Goal: Task Accomplishment & Management: Manage account settings

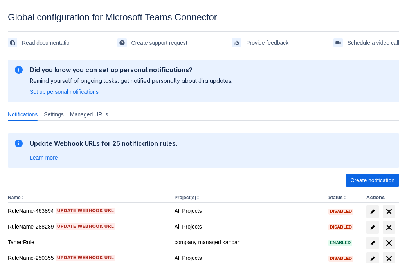
click at [372, 180] on span "Create notification" at bounding box center [372, 180] width 44 height 13
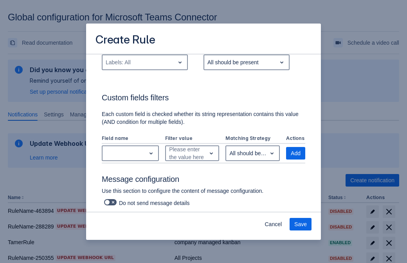
click at [144, 68] on div "Labels: All" at bounding box center [139, 62] width 72 height 13
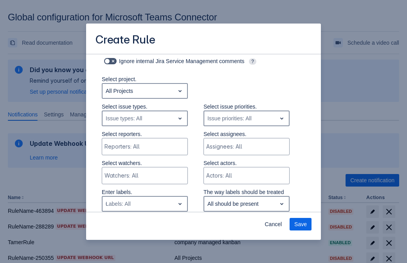
type input "600050_label"
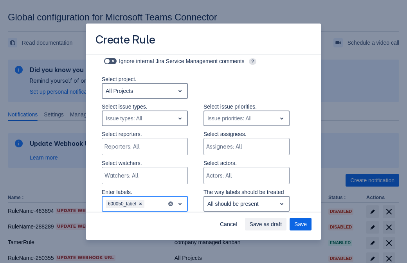
scroll to position [450, 0]
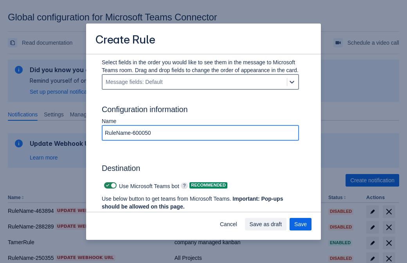
type input "RuleName-600050"
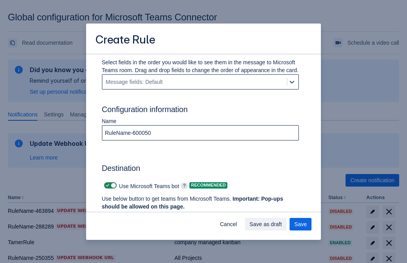
click at [106, 185] on span "Scrollable content" at bounding box center [108, 185] width 6 height 6
click at [106, 185] on input "Scrollable content" at bounding box center [106, 185] width 5 height 5
checkbox input "false"
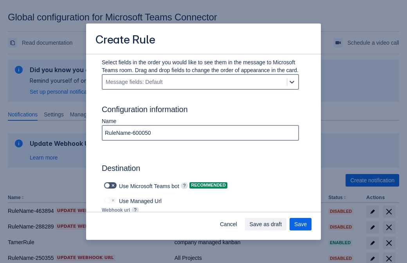
type input "https://prod-172.westeurope.logic.azure.com:443/workflows/ae977bb6ae334c9d95dfe…"
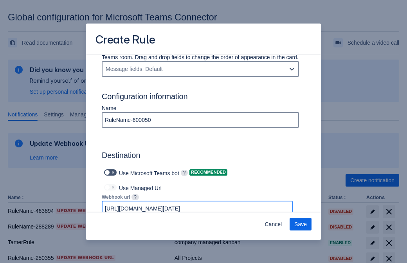
click at [301, 224] on span "Save" at bounding box center [300, 224] width 13 height 13
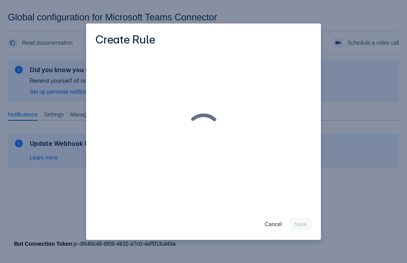
scroll to position [0, 0]
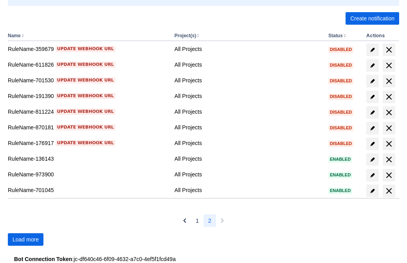
click at [25, 239] on span "Load more" at bounding box center [26, 239] width 26 height 13
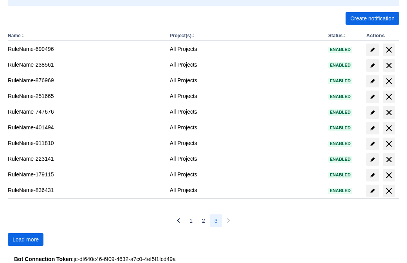
click at [25, 239] on span "Load more" at bounding box center [26, 239] width 26 height 13
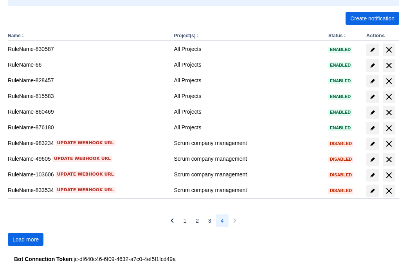
click at [25, 239] on span "Load more" at bounding box center [26, 239] width 26 height 13
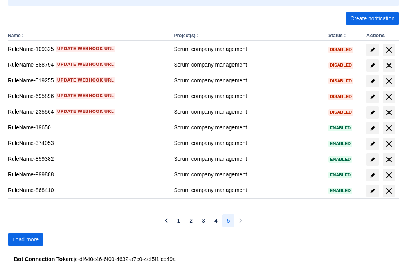
click at [25, 239] on span "Load more" at bounding box center [26, 239] width 26 height 13
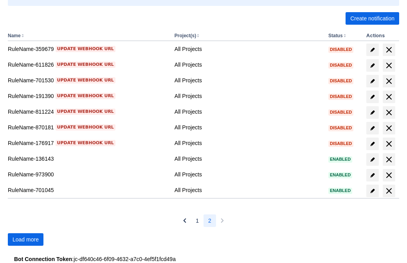
click at [25, 239] on span "Load more" at bounding box center [26, 239] width 26 height 13
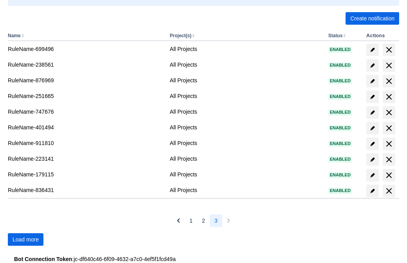
click at [25, 239] on span "Load more" at bounding box center [26, 239] width 26 height 13
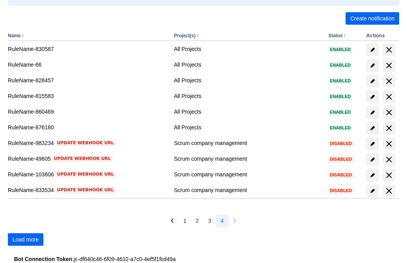
click at [25, 239] on span "Load more" at bounding box center [26, 239] width 26 height 13
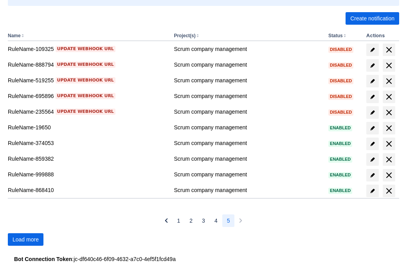
click at [25, 239] on span "Load more" at bounding box center [26, 239] width 26 height 13
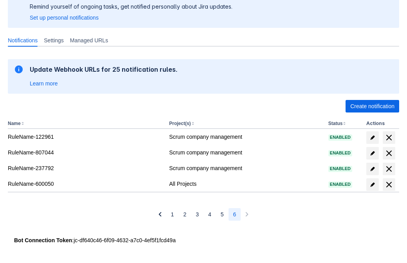
scroll to position [74, 0]
click at [389, 184] on span "delete" at bounding box center [388, 184] width 9 height 9
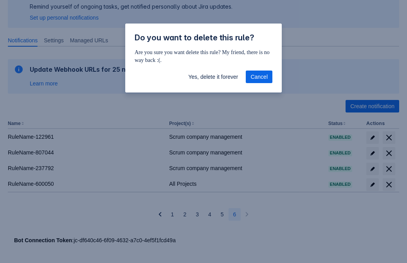
click at [213, 77] on span "Yes, delete it forever" at bounding box center [213, 76] width 50 height 13
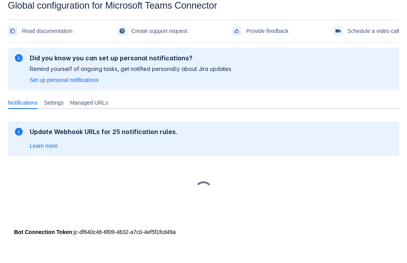
scroll to position [12, 0]
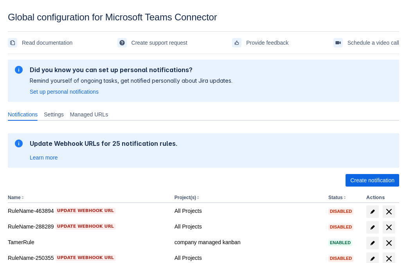
click at [372, 180] on span "Create notification" at bounding box center [372, 180] width 44 height 13
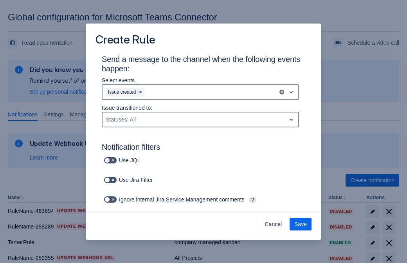
click at [200, 92] on div "Issue created" at bounding box center [190, 92] width 175 height 13
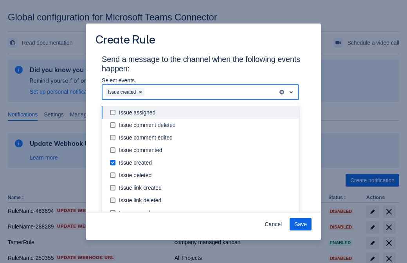
click at [207, 162] on div "Issue created" at bounding box center [206, 163] width 175 height 8
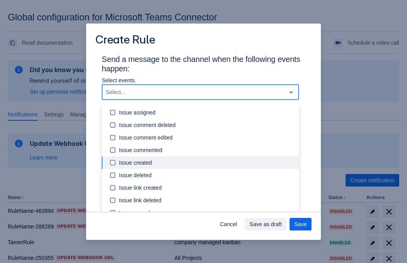
click at [207, 234] on div "Issue updated" at bounding box center [206, 238] width 175 height 8
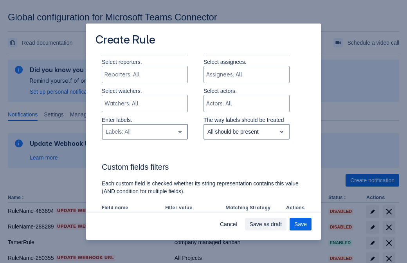
type input "972254_label"
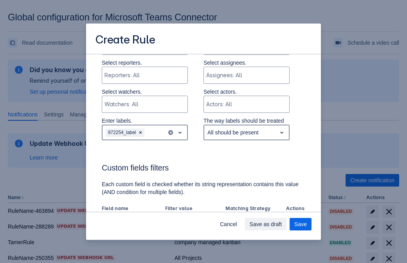
scroll to position [450, 0]
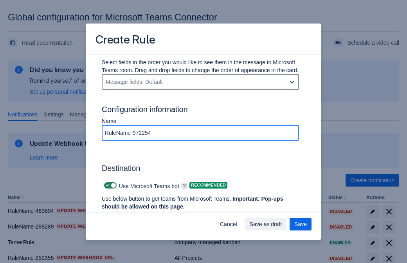
type input "RuleName-972254"
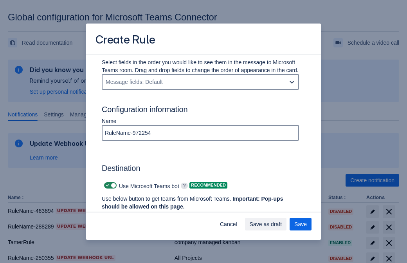
click at [106, 185] on span "Scrollable content" at bounding box center [108, 185] width 6 height 6
click at [106, 185] on input "Scrollable content" at bounding box center [106, 185] width 5 height 5
checkbox input "false"
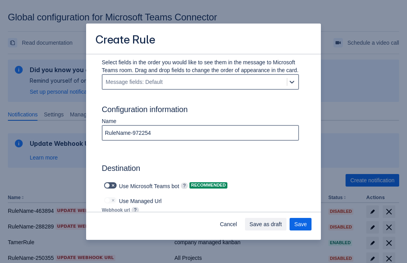
type input "https://prod-112.westeurope.logic.azure.com:443/workflows/bae959254738451b85002…"
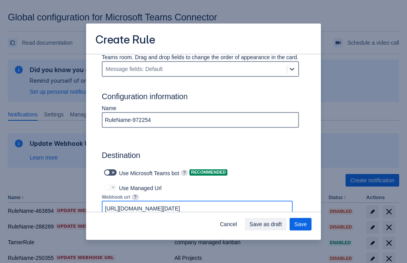
click at [282, 224] on span "Save as draft" at bounding box center [266, 224] width 32 height 13
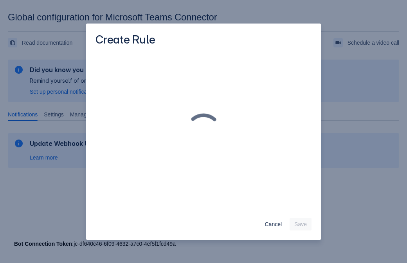
scroll to position [0, 0]
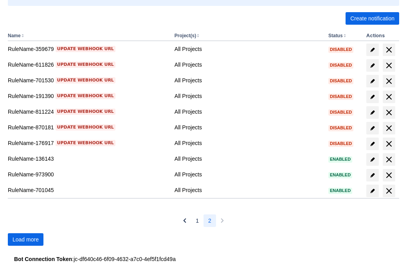
click at [25, 239] on span "Load more" at bounding box center [26, 239] width 26 height 13
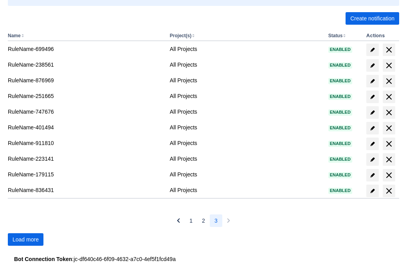
click at [25, 239] on span "Load more" at bounding box center [26, 239] width 26 height 13
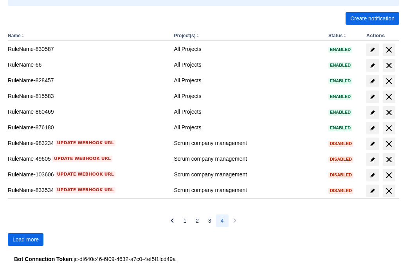
click at [25, 239] on span "Load more" at bounding box center [26, 239] width 26 height 13
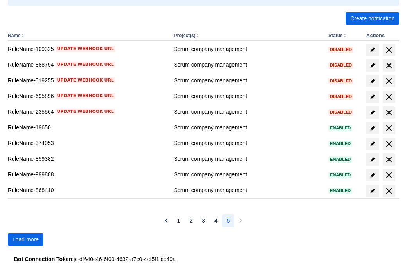
click at [25, 239] on span "Load more" at bounding box center [26, 239] width 26 height 13
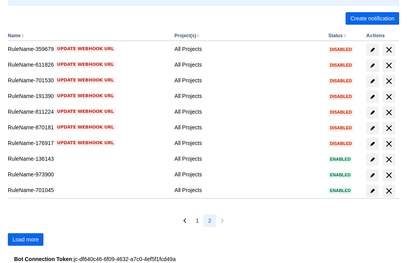
click at [25, 239] on span "Load more" at bounding box center [26, 239] width 26 height 13
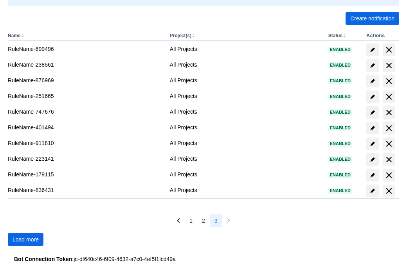
click at [25, 239] on span "Load more" at bounding box center [26, 239] width 26 height 13
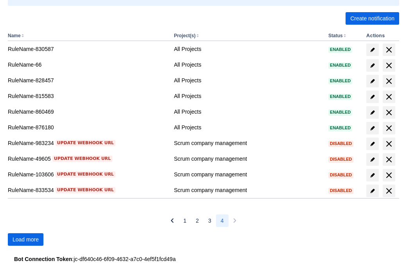
click at [25, 239] on span "Load more" at bounding box center [26, 239] width 26 height 13
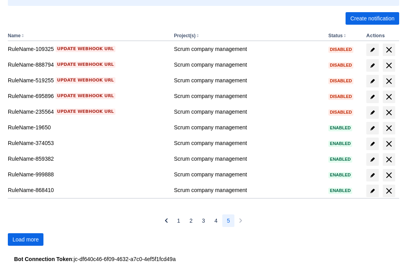
click at [25, 239] on span "Load more" at bounding box center [26, 239] width 26 height 13
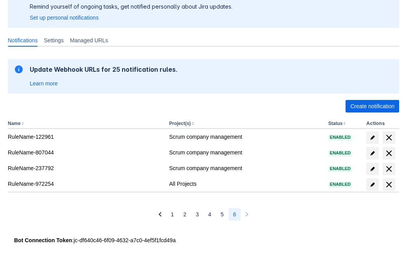
scroll to position [74, 0]
click at [389, 184] on span "delete" at bounding box center [388, 184] width 9 height 9
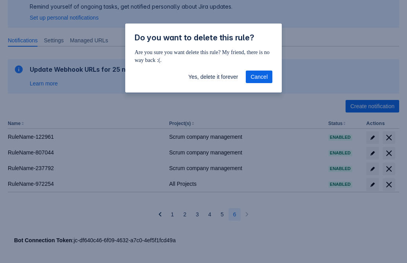
click at [213, 77] on span "Yes, delete it forever" at bounding box center [213, 76] width 50 height 13
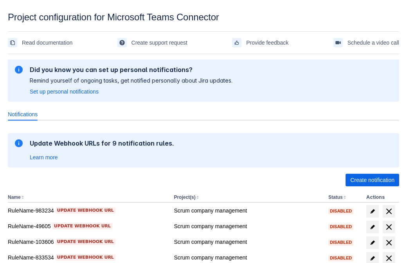
click at [372, 180] on span "Create notification" at bounding box center [372, 180] width 44 height 13
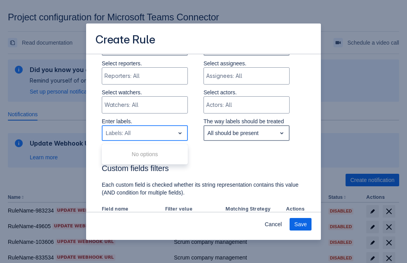
type input "149711_label"
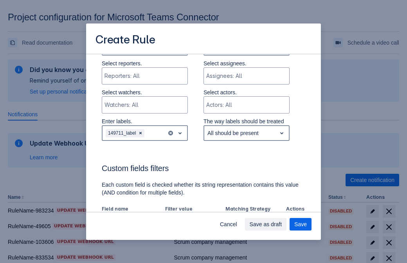
scroll to position [422, 0]
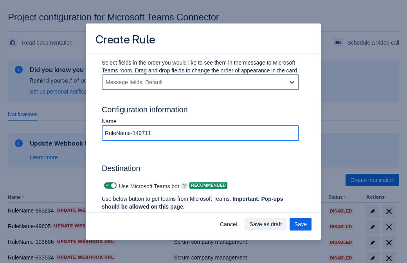
type input "RuleName-149711"
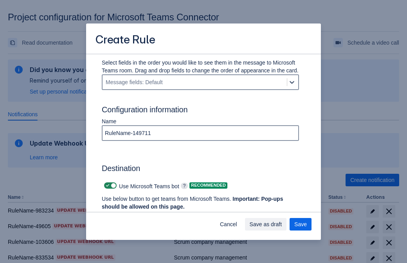
click at [106, 186] on span at bounding box center [108, 185] width 6 height 6
click at [106, 186] on input "checkbox" at bounding box center [106, 185] width 5 height 5
checkbox input "false"
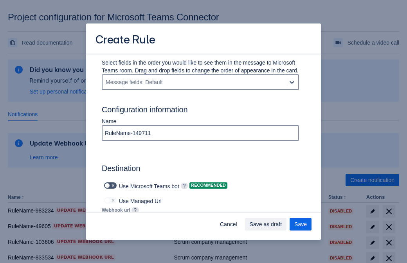
type input "[URL][DOMAIN_NAME][DATE]"
click at [301, 224] on span "Save" at bounding box center [300, 224] width 13 height 13
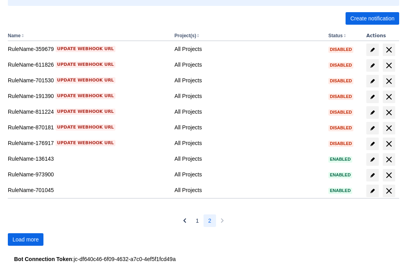
click at [25, 239] on span "Load more" at bounding box center [26, 239] width 26 height 13
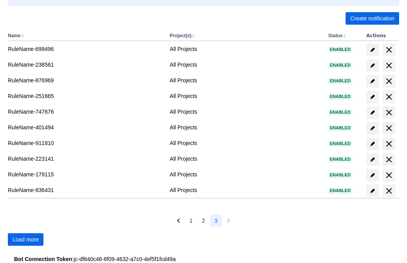
click at [25, 239] on span "Load more" at bounding box center [26, 239] width 26 height 13
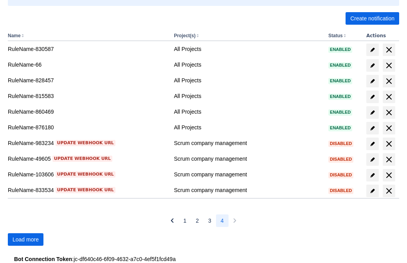
click at [25, 239] on span "Load more" at bounding box center [26, 239] width 26 height 13
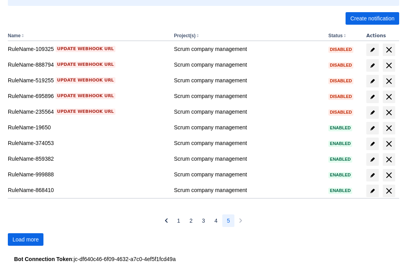
click at [25, 239] on span "Load more" at bounding box center [26, 239] width 26 height 13
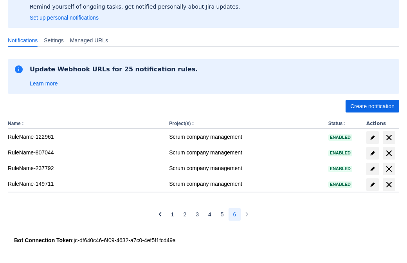
scroll to position [74, 0]
click at [389, 184] on span "delete" at bounding box center [388, 184] width 9 height 9
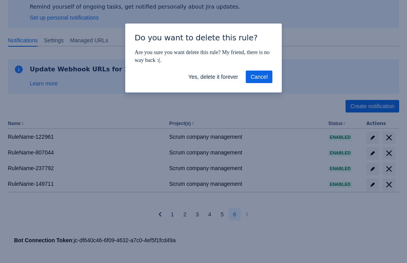
click at [213, 77] on span "Yes, delete it forever" at bounding box center [213, 76] width 50 height 13
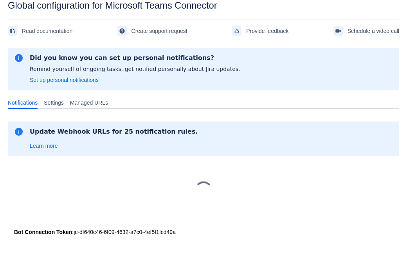
scroll to position [12, 0]
